Goal: Task Accomplishment & Management: Manage account settings

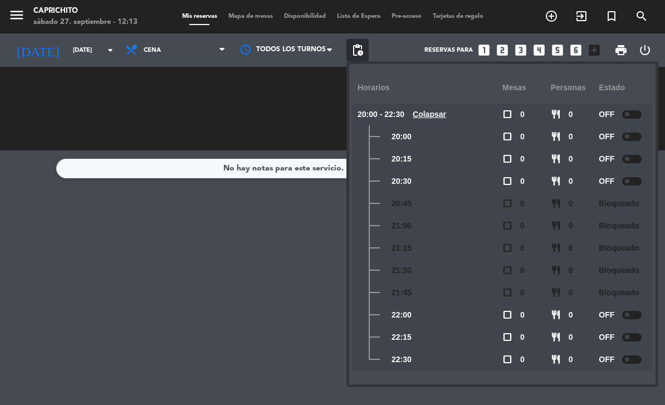
click at [38, 124] on div "RESERVADAS 0 0 CONFIRMADA 0 0 SIN CONFIRMAR 0 0" at bounding box center [73, 108] width 130 height 61
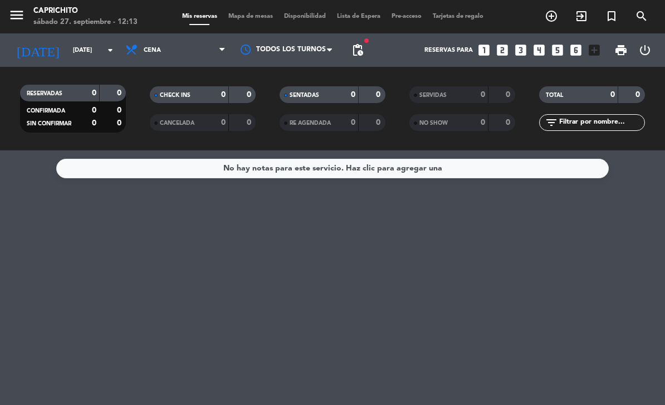
click at [21, 16] on icon "menu" at bounding box center [16, 15] width 17 height 17
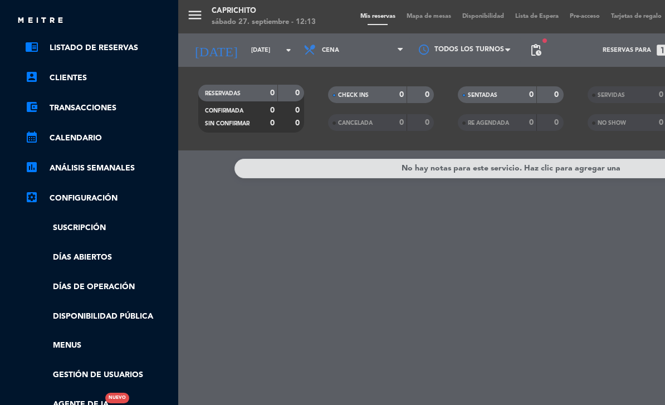
scroll to position [52, 3]
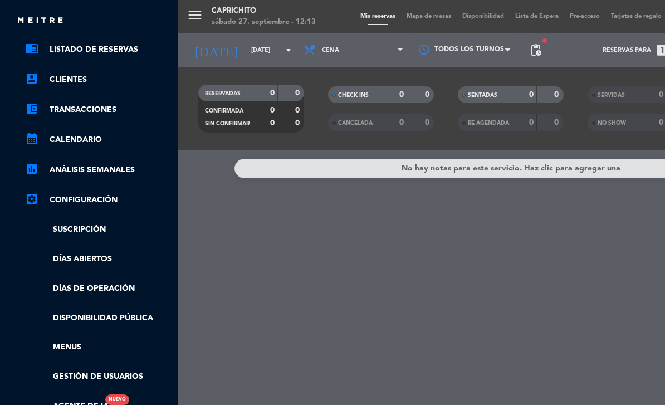
click at [111, 198] on link "settings_applications Configuración" at bounding box center [97, 199] width 145 height 13
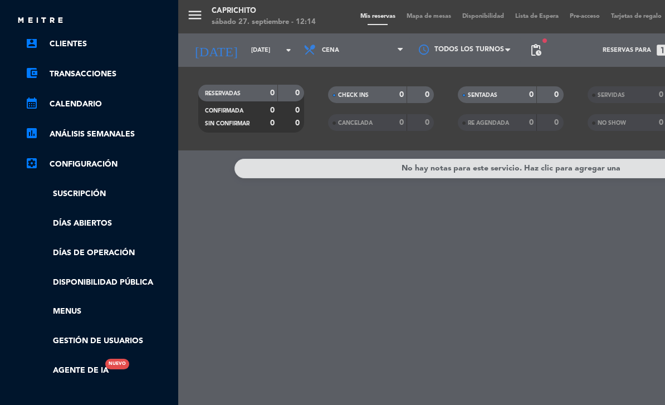
scroll to position [98, 2]
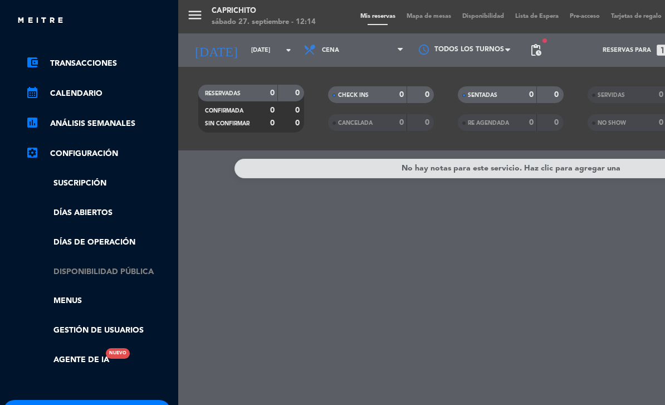
click at [136, 271] on link "Disponibilidad pública" at bounding box center [98, 272] width 145 height 13
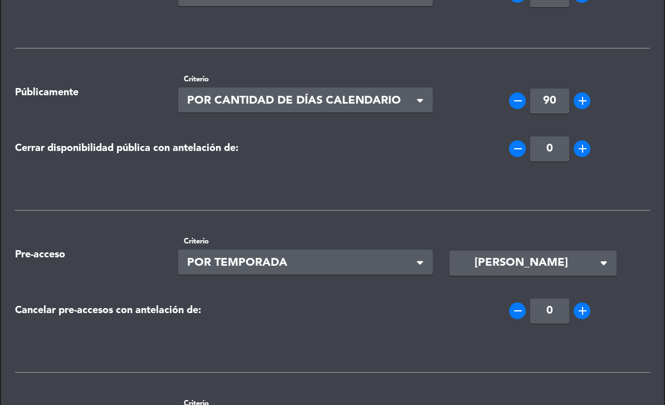
scroll to position [96, 0]
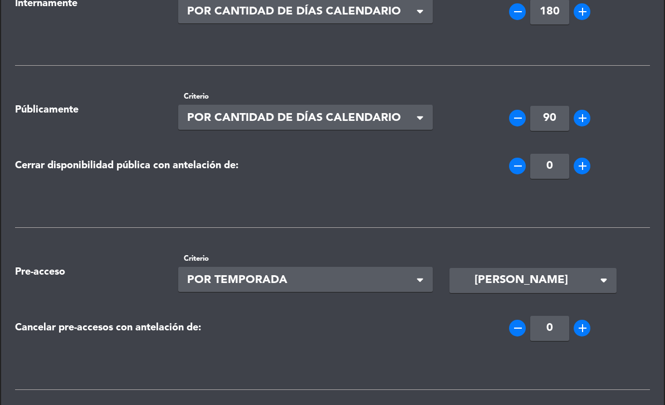
click at [549, 116] on input "90" at bounding box center [549, 118] width 39 height 25
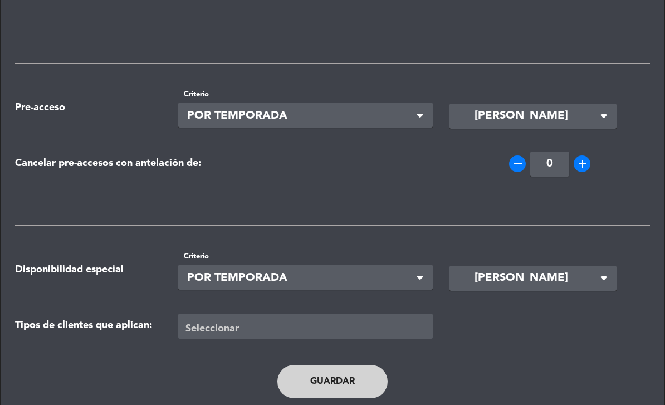
scroll to position [383, 0]
type input "30"
click at [362, 374] on button "Guardar" at bounding box center [333, 382] width 110 height 33
click at [348, 386] on button "Guardar" at bounding box center [333, 382] width 110 height 33
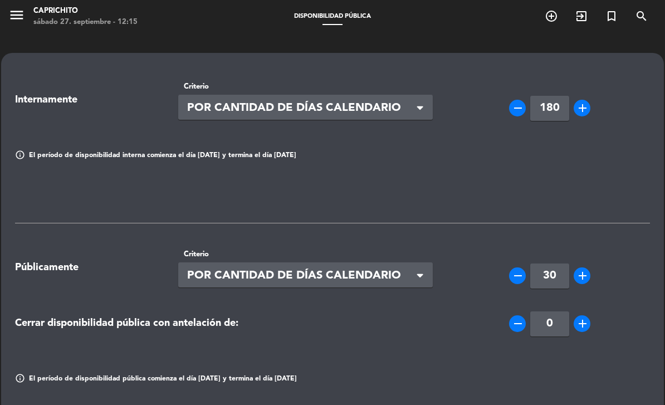
scroll to position [0, 0]
click at [17, 17] on icon "menu" at bounding box center [16, 15] width 17 height 17
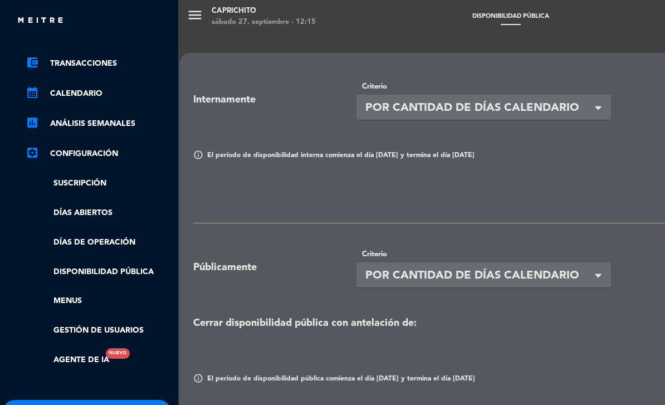
click at [110, 67] on link "account_balance_wallet Transacciones" at bounding box center [98, 63] width 145 height 13
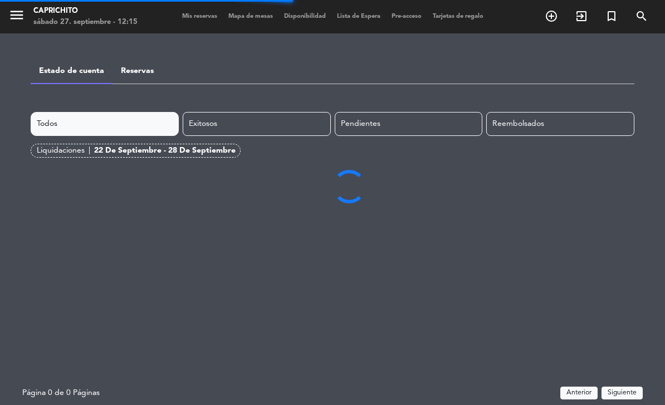
click at [185, 26] on div "menu Caprichito [DATE] 27. septiembre - 12:15 Mis reservas Mapa de mesas Dispon…" at bounding box center [332, 16] width 665 height 33
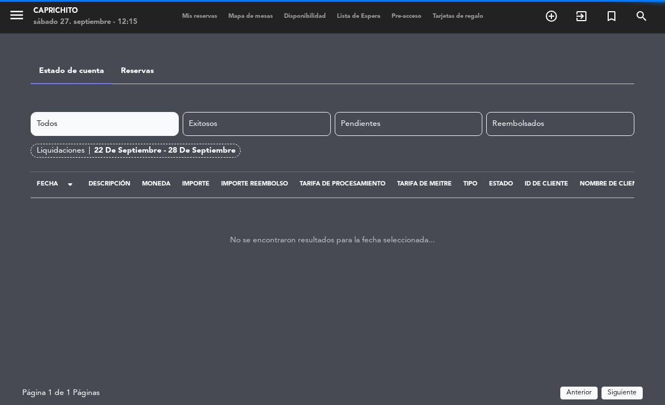
click at [201, 15] on span "Mis reservas" at bounding box center [200, 16] width 46 height 6
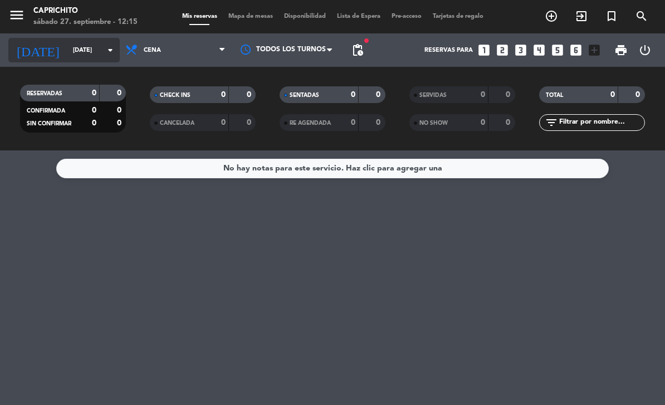
click at [87, 54] on input "[DATE]" at bounding box center [108, 50] width 83 height 18
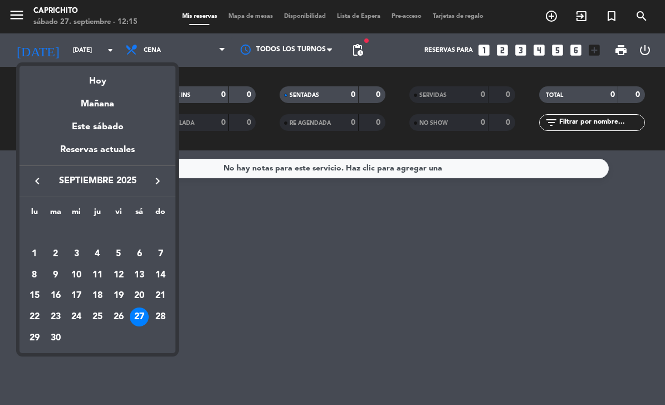
click at [153, 181] on icon "keyboard_arrow_right" at bounding box center [157, 180] width 13 height 13
click at [98, 313] on div "23" at bounding box center [97, 317] width 19 height 19
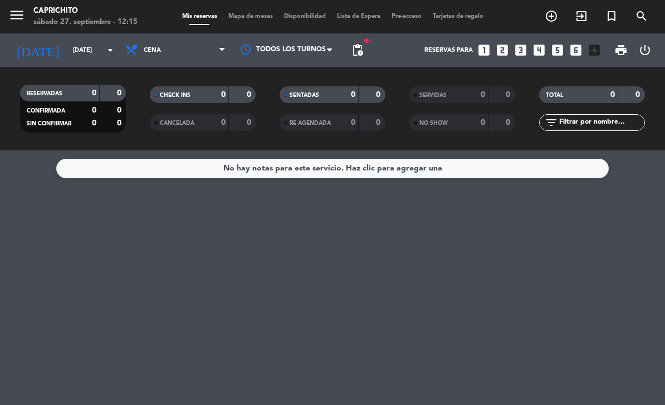
type input "[DEMOGRAPHIC_DATA][DATE]"
